Goal: Find specific page/section: Find specific page/section

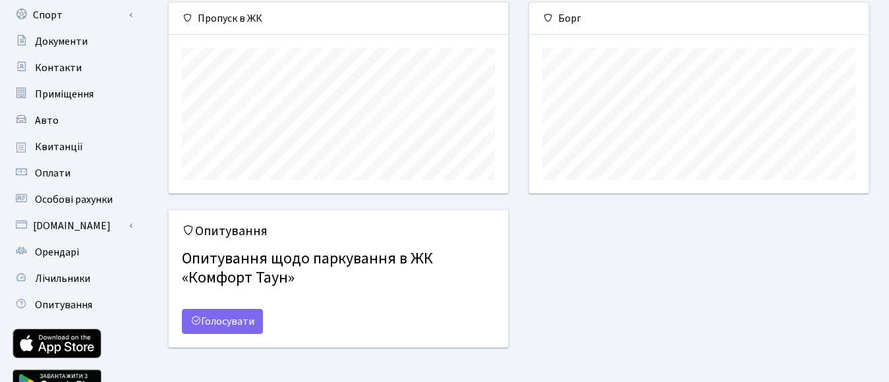
scroll to position [79, 0]
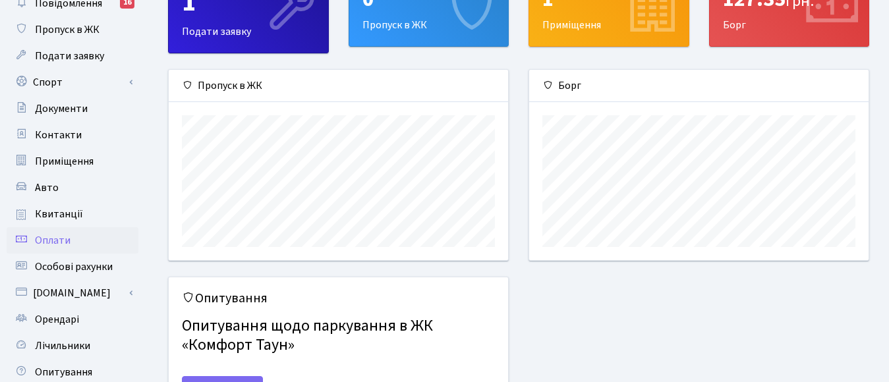
click at [54, 237] on span "Оплати" at bounding box center [53, 240] width 36 height 15
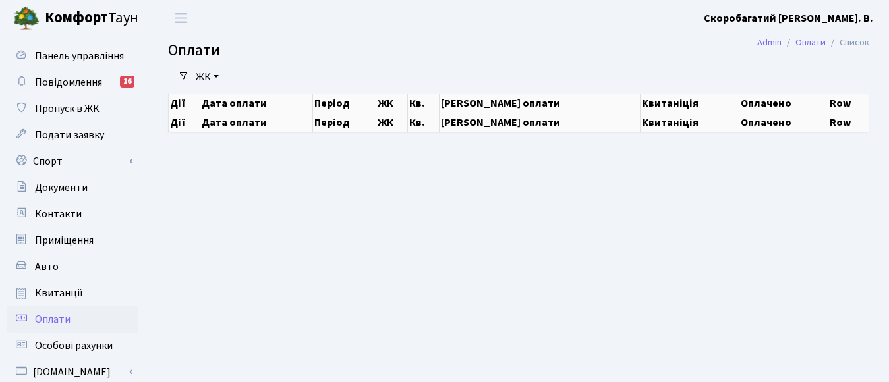
select select "25"
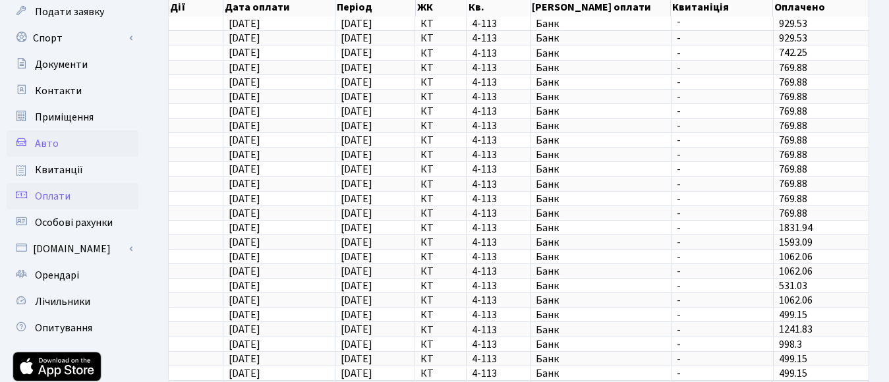
scroll to position [132, 0]
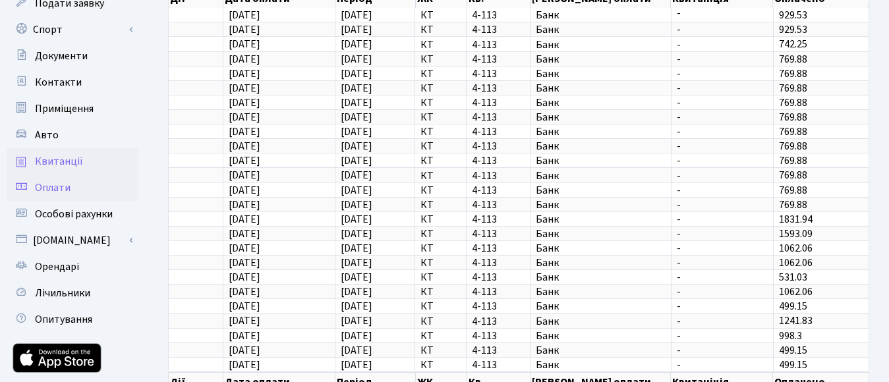
click at [82, 158] on link "Квитанції" at bounding box center [73, 161] width 132 height 26
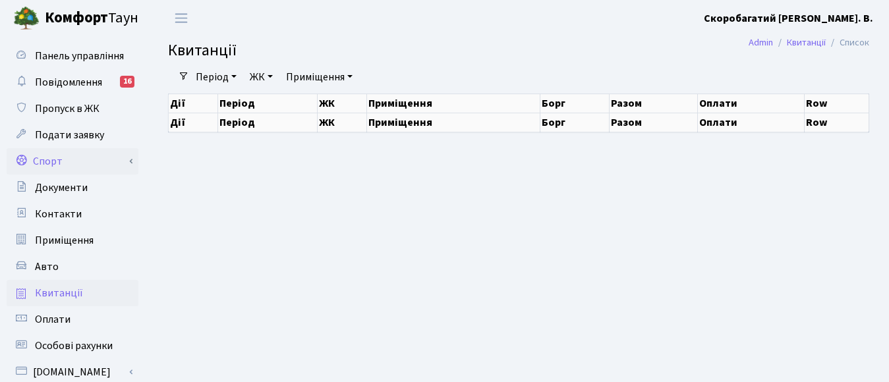
select select "25"
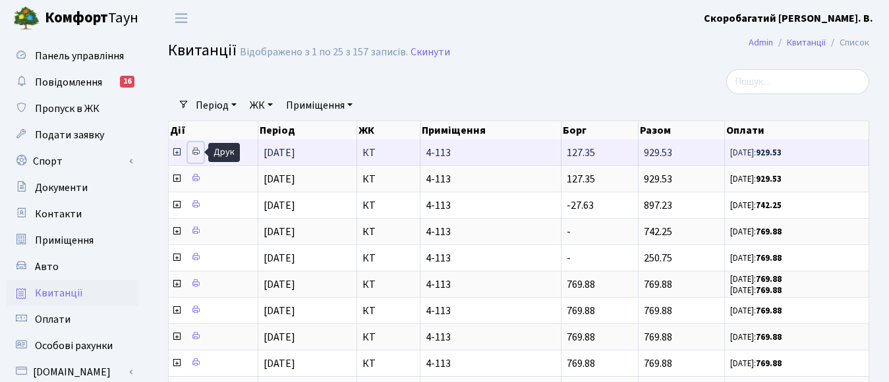
click at [194, 148] on icon at bounding box center [195, 151] width 9 height 9
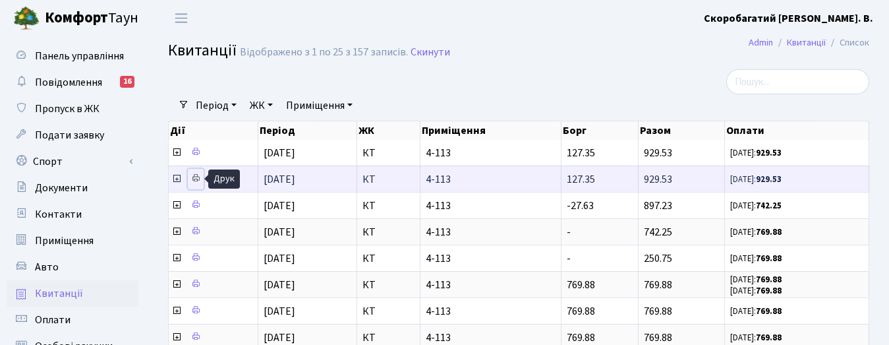
click at [193, 173] on icon at bounding box center [195, 177] width 9 height 9
